Goal: Information Seeking & Learning: Learn about a topic

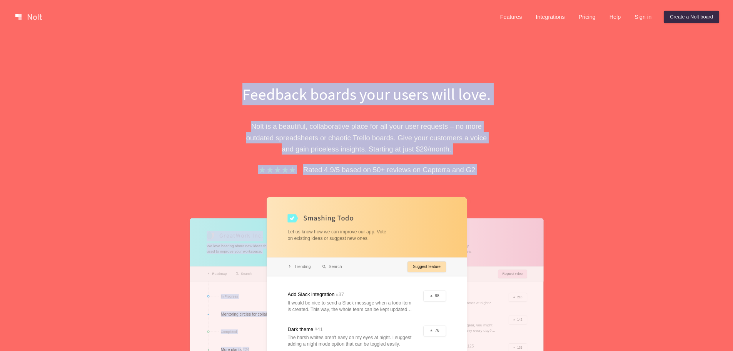
drag, startPoint x: 538, startPoint y: 187, endPoint x: 202, endPoint y: 75, distance: 353.7
click at [202, 75] on div "Feedback boards your users will love. [PERSON_NAME] is a beautiful, collaborati…" at bounding box center [366, 251] width 733 height 435
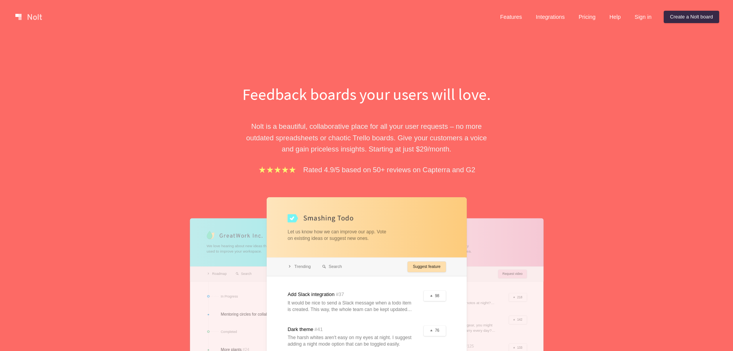
click at [525, 130] on div "Feedback boards your users will love. [PERSON_NAME] is a beautiful, collaborati…" at bounding box center [367, 271] width 346 height 376
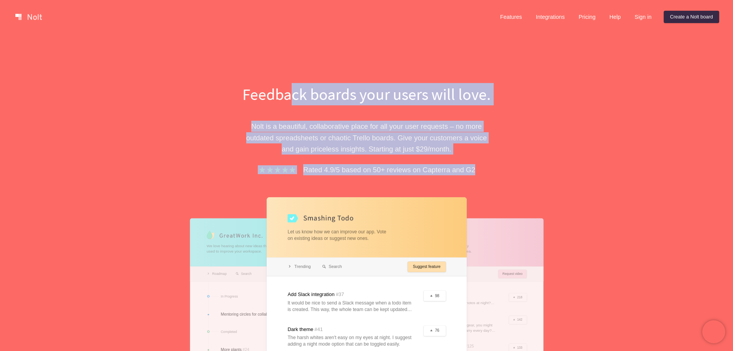
drag, startPoint x: 484, startPoint y: 167, endPoint x: 287, endPoint y: 94, distance: 210.0
click at [287, 94] on div "Feedback boards your users will love. [PERSON_NAME] is a beautiful, collaborati…" at bounding box center [367, 271] width 266 height 376
copy div "ack boards your users will love. [PERSON_NAME] is a beautiful, collaborative pl…"
click at [509, 21] on link "Features" at bounding box center [511, 17] width 34 height 12
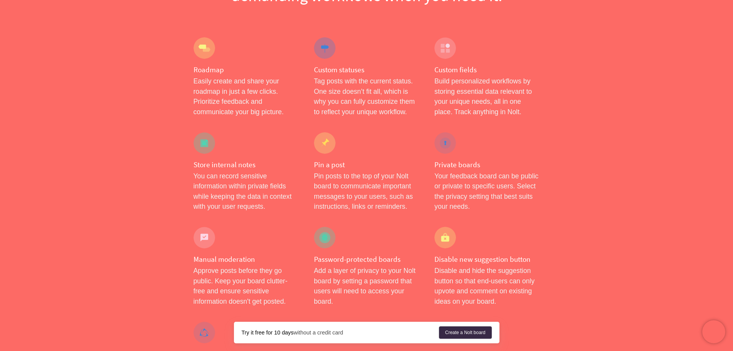
click at [531, 69] on h4 "Custom fields" at bounding box center [487, 70] width 105 height 10
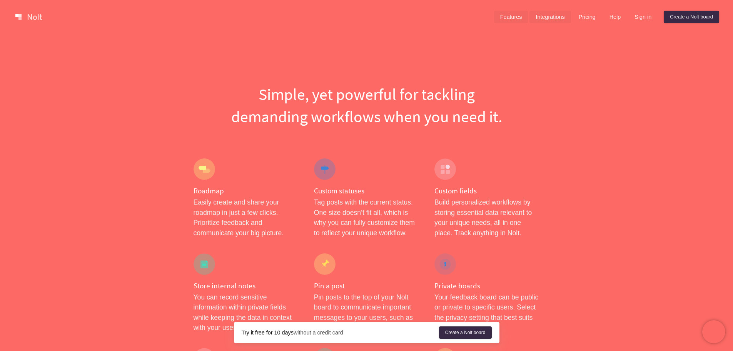
click at [547, 17] on link "Integrations" at bounding box center [550, 17] width 41 height 12
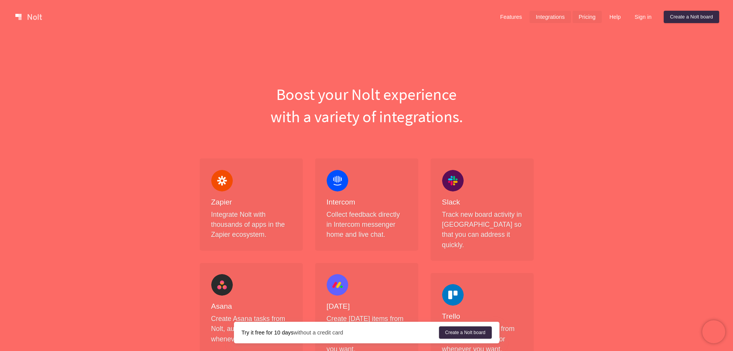
click at [579, 16] on link "Pricing" at bounding box center [587, 17] width 29 height 12
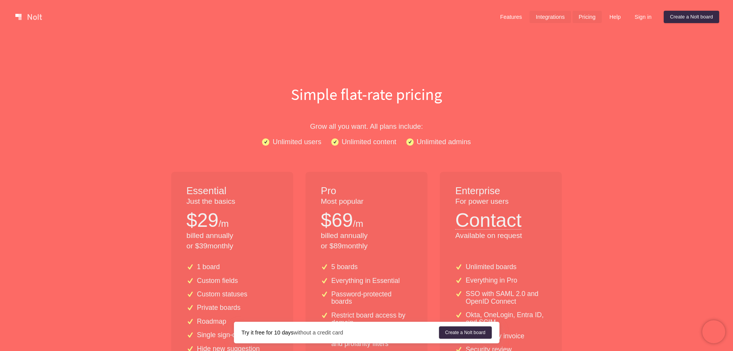
click at [545, 15] on link "Integrations" at bounding box center [550, 17] width 41 height 12
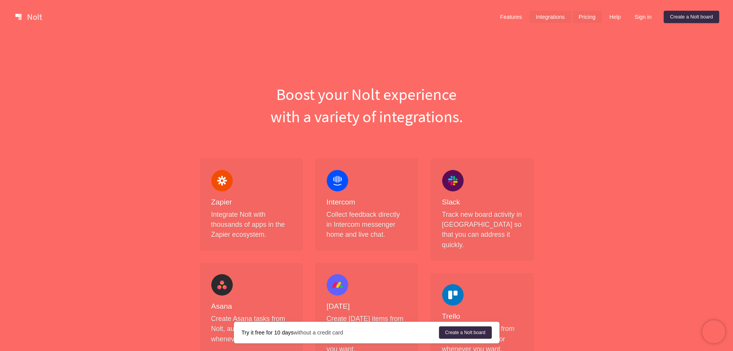
click at [590, 15] on link "Pricing" at bounding box center [587, 17] width 29 height 12
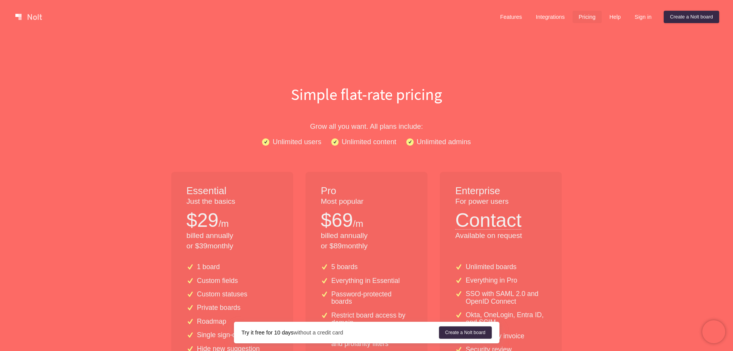
click at [505, 15] on link "Features" at bounding box center [511, 17] width 34 height 12
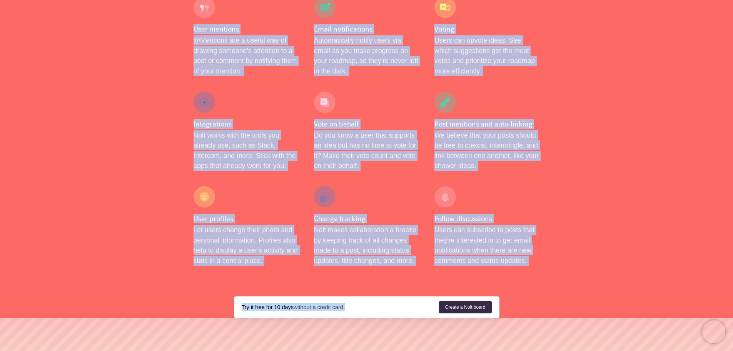
scroll to position [1185, 0]
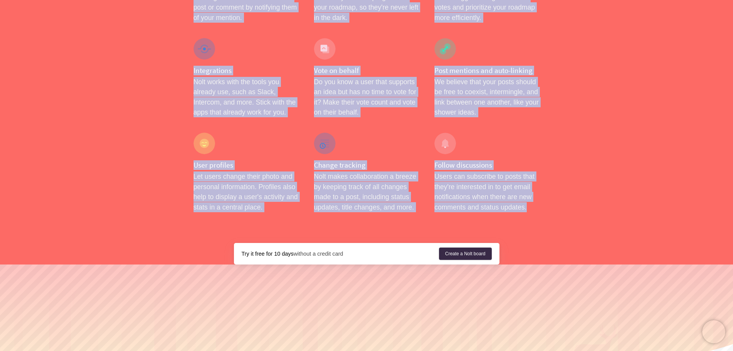
drag, startPoint x: 260, startPoint y: 94, endPoint x: 532, endPoint y: 187, distance: 287.3
copy div "Loremi, dol sitametc adi elitsedd eiusmodte incididun utla etd magn al. Enimadm…"
